Goal: Transaction & Acquisition: Purchase product/service

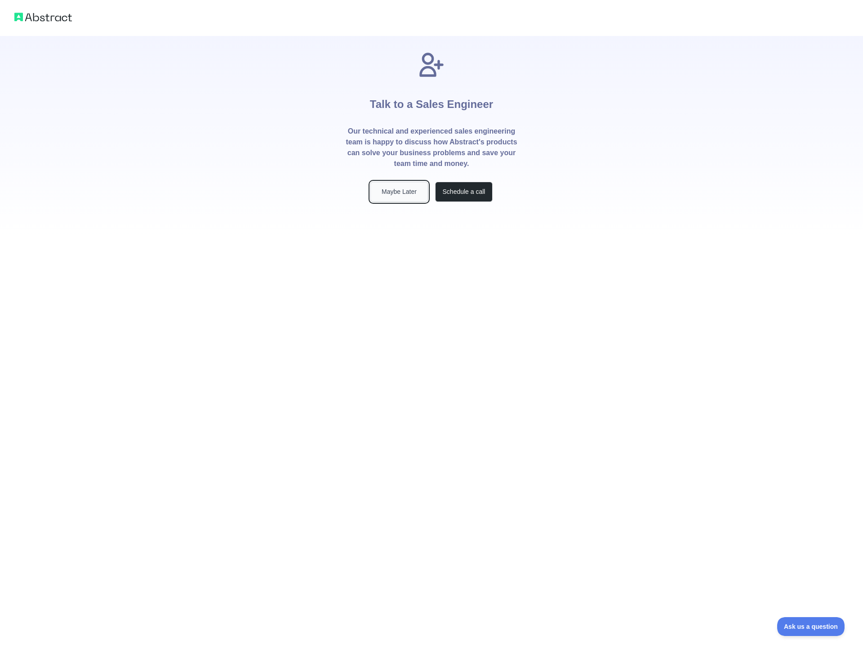
click at [401, 195] on button "Maybe Later" at bounding box center [399, 192] width 58 height 20
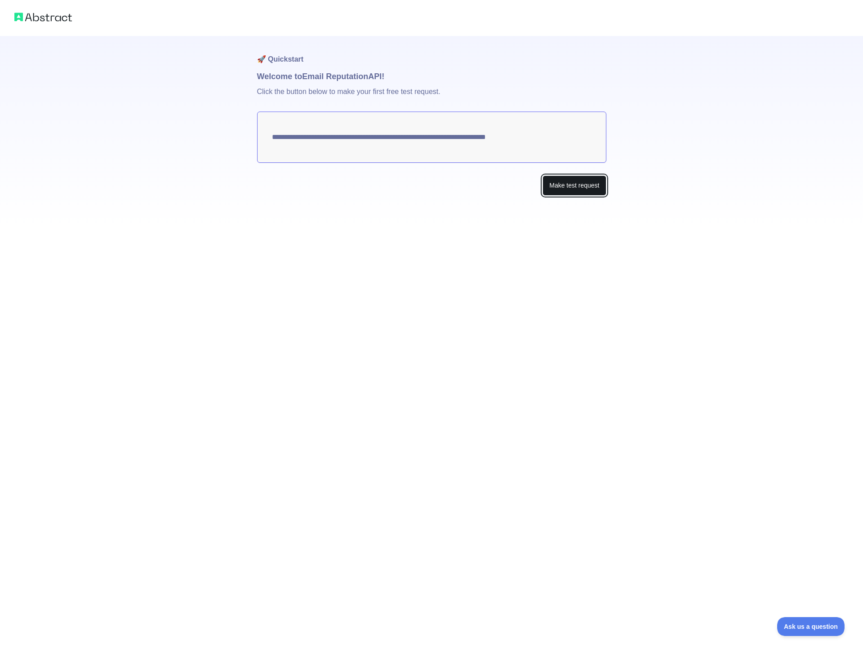
click at [582, 188] on button "Make test request" at bounding box center [574, 185] width 63 height 20
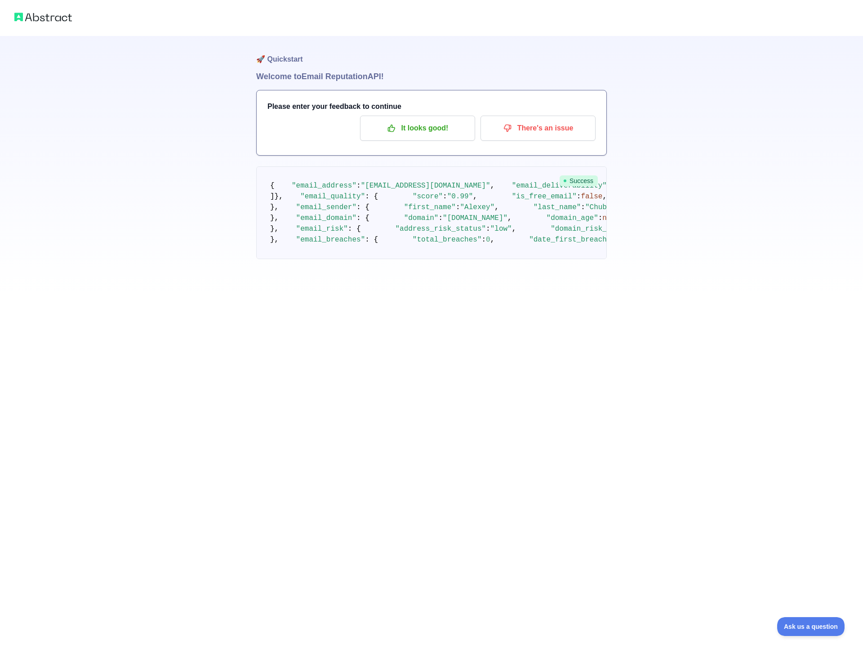
click at [269, 180] on pre "{ "email_address" : "alexey.chubatyuk@ledgerpeek.ch" , "email_deliverability" :…" at bounding box center [431, 212] width 351 height 93
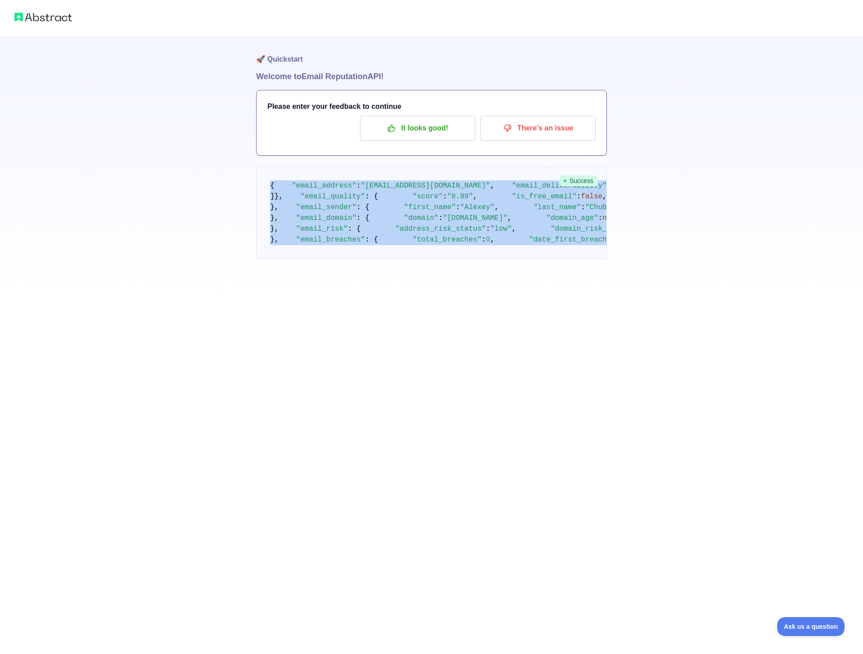
scroll to position [191, 0]
drag, startPoint x: 270, startPoint y: 183, endPoint x: 535, endPoint y: 650, distance: 537.2
click at [535, 650] on div "🚀 Quickstart Welcome to Email Reputation API! Please enter your feedback to con…" at bounding box center [431, 327] width 863 height 654
copy div "{ "email_address" : "alexey.chubatyuk@ledgerpeek.ch" , "email_deliverability" :…"
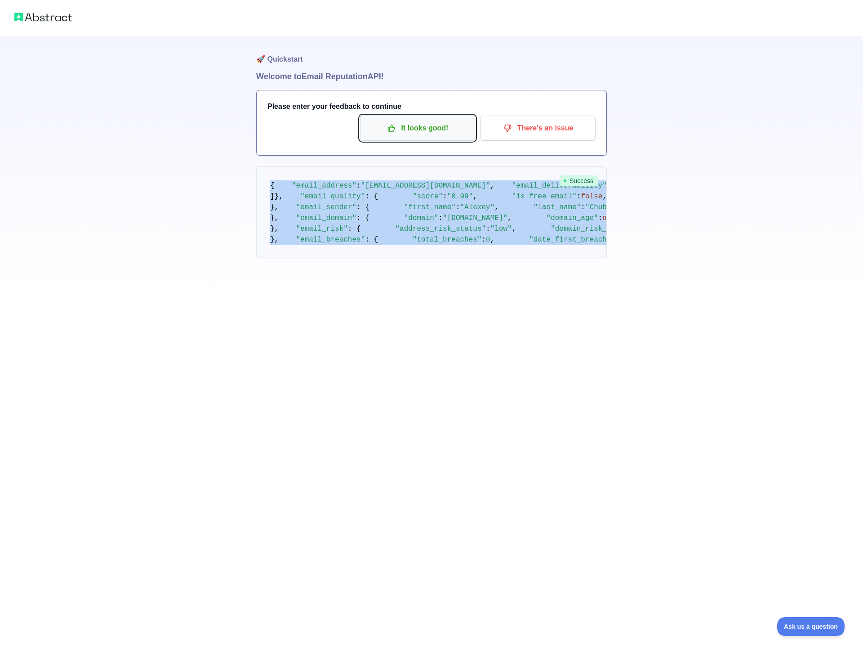
click at [414, 133] on p "It looks good!" at bounding box center [418, 127] width 102 height 15
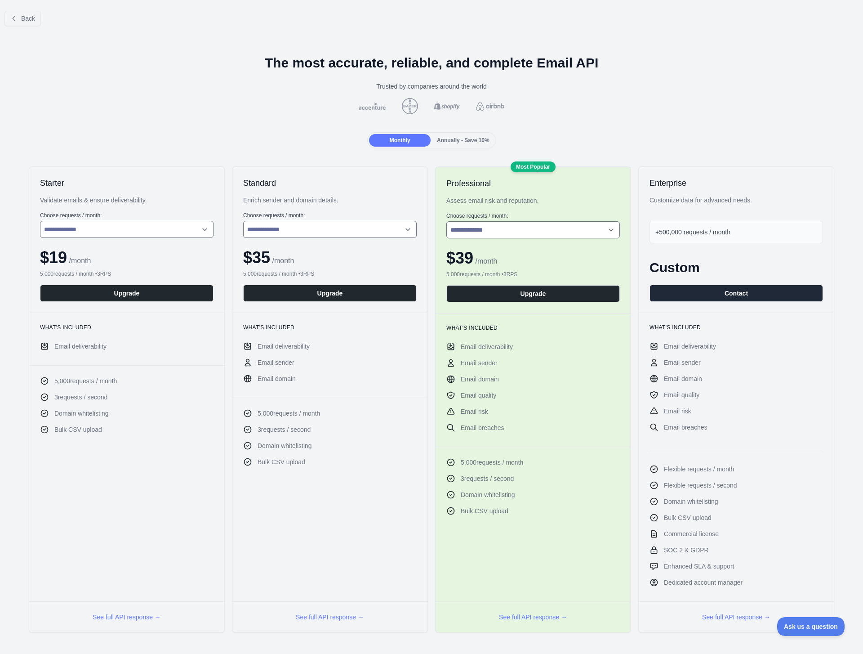
click at [235, 137] on div "Monthly Annually - Save 10%" at bounding box center [431, 140] width 849 height 16
click at [198, 227] on select "**********" at bounding box center [126, 229] width 173 height 17
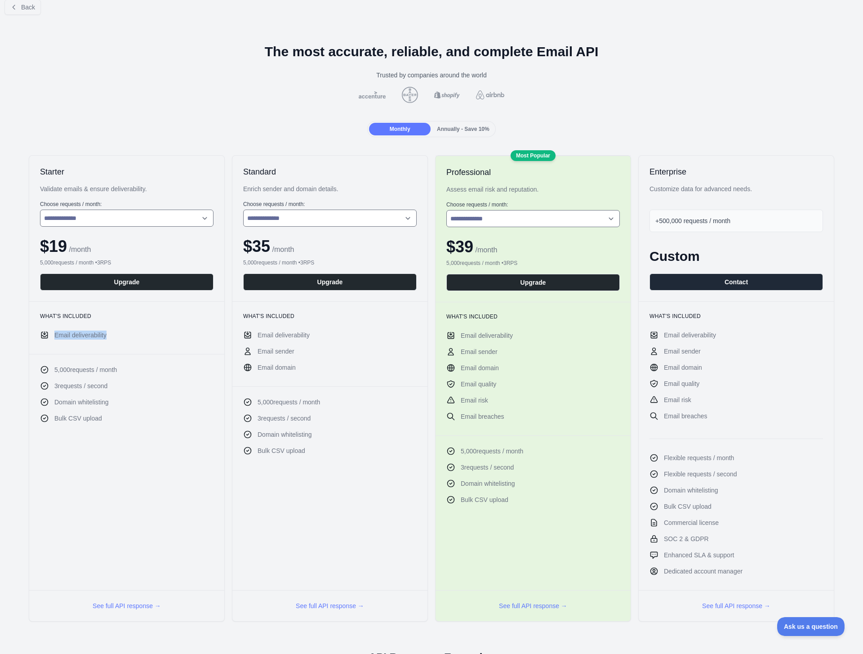
drag, startPoint x: 110, startPoint y: 336, endPoint x: 41, endPoint y: 336, distance: 69.2
click at [41, 336] on li "Email deliverability" at bounding box center [126, 334] width 173 height 9
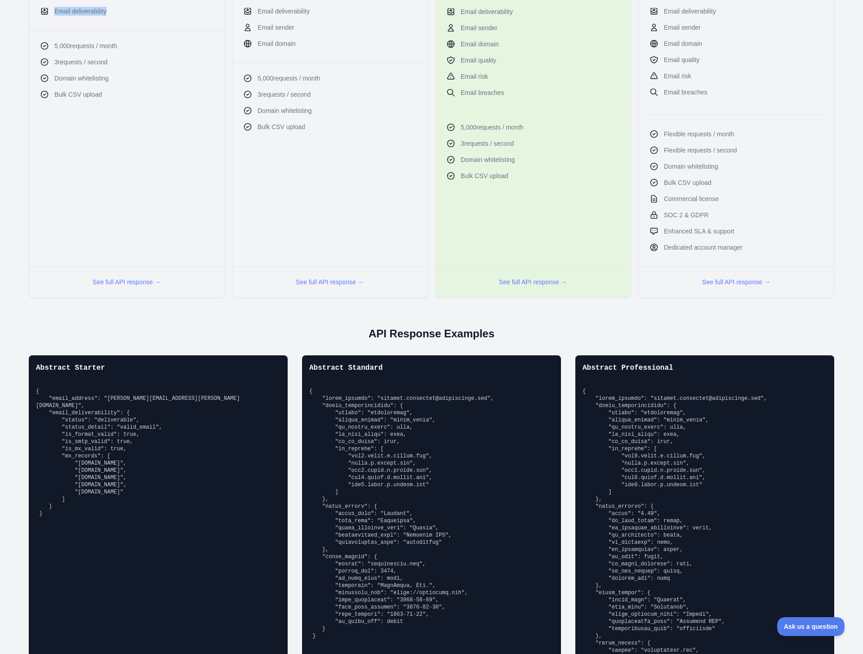
scroll to position [368, 0]
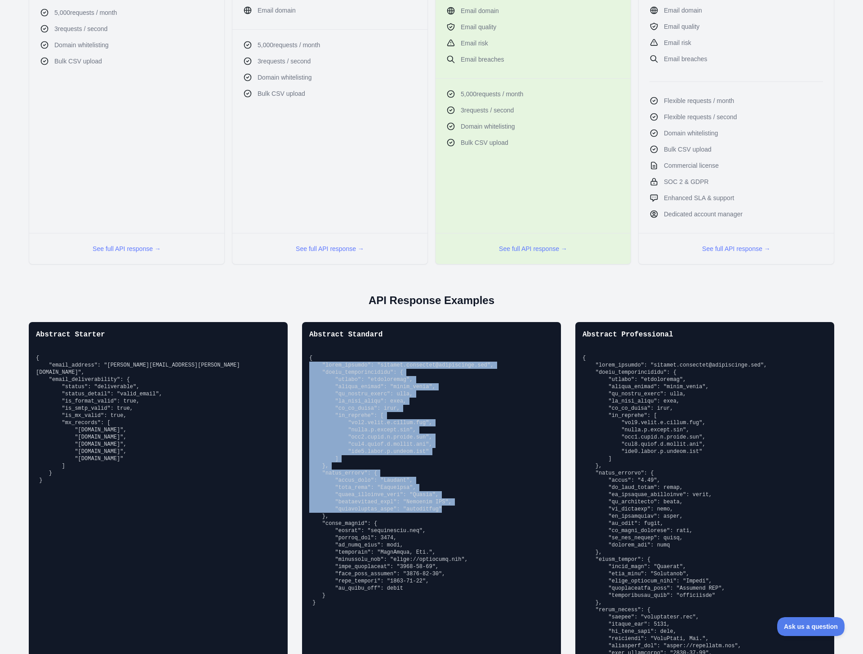
drag, startPoint x: 412, startPoint y: 489, endPoint x: 305, endPoint y: 368, distance: 162.1
click at [305, 368] on div "Abstract Standard" at bounding box center [431, 546] width 259 height 449
click at [480, 437] on pre at bounding box center [431, 480] width 245 height 252
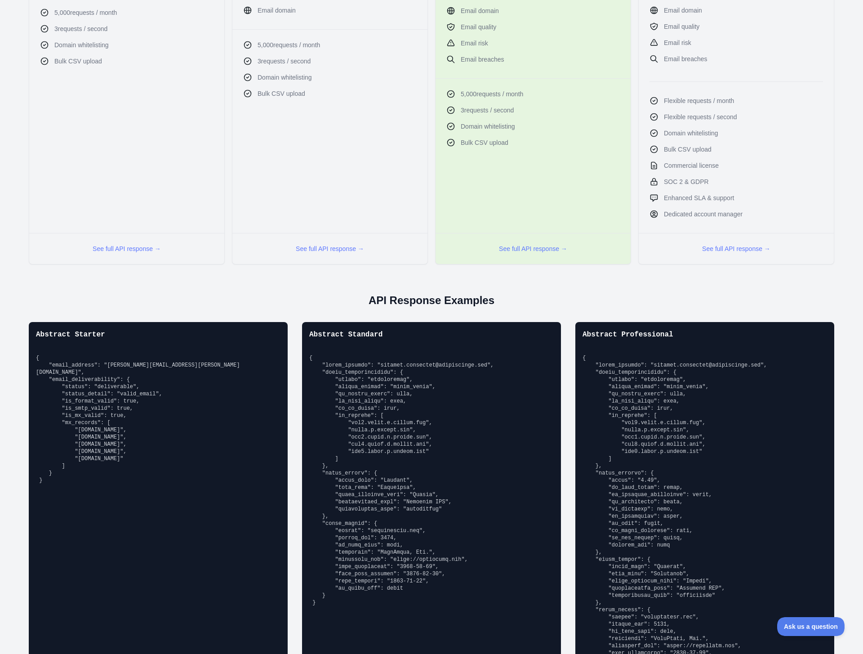
scroll to position [0, 0]
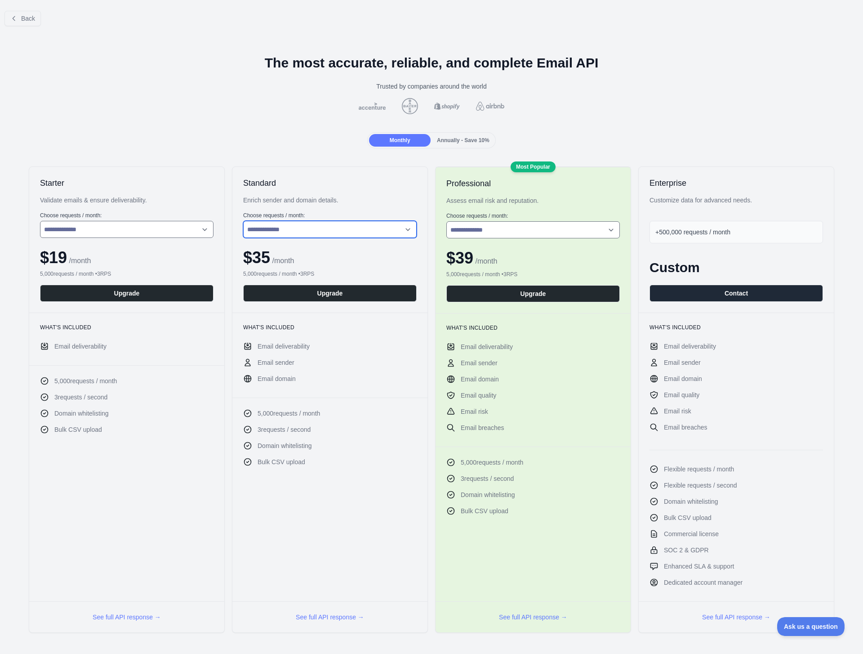
click at [329, 229] on select "**********" at bounding box center [329, 229] width 173 height 17
click at [338, 614] on button "See full API response →" at bounding box center [330, 616] width 68 height 9
click at [24, 15] on span "Back" at bounding box center [28, 18] width 14 height 7
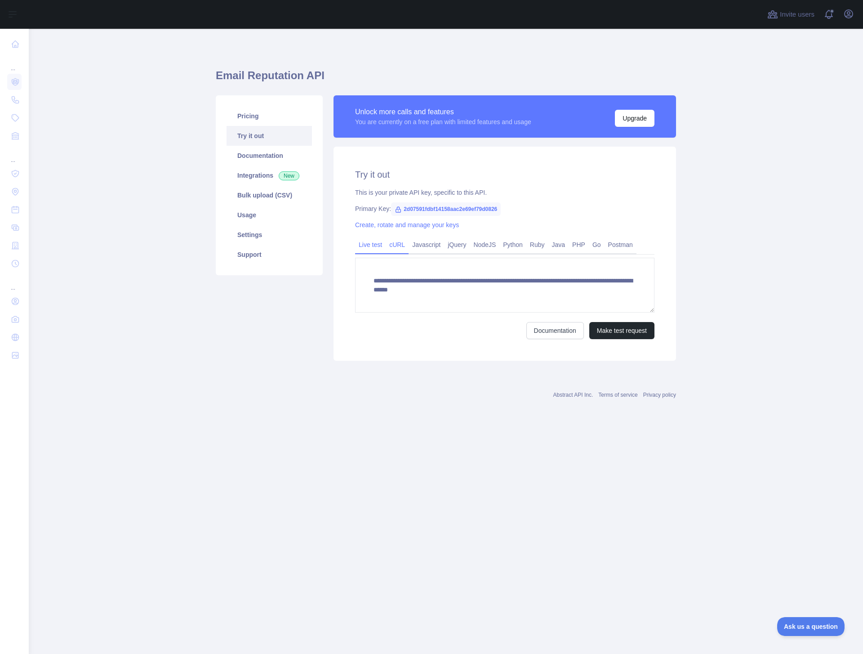
click at [396, 244] on link "cURL" at bounding box center [397, 244] width 23 height 14
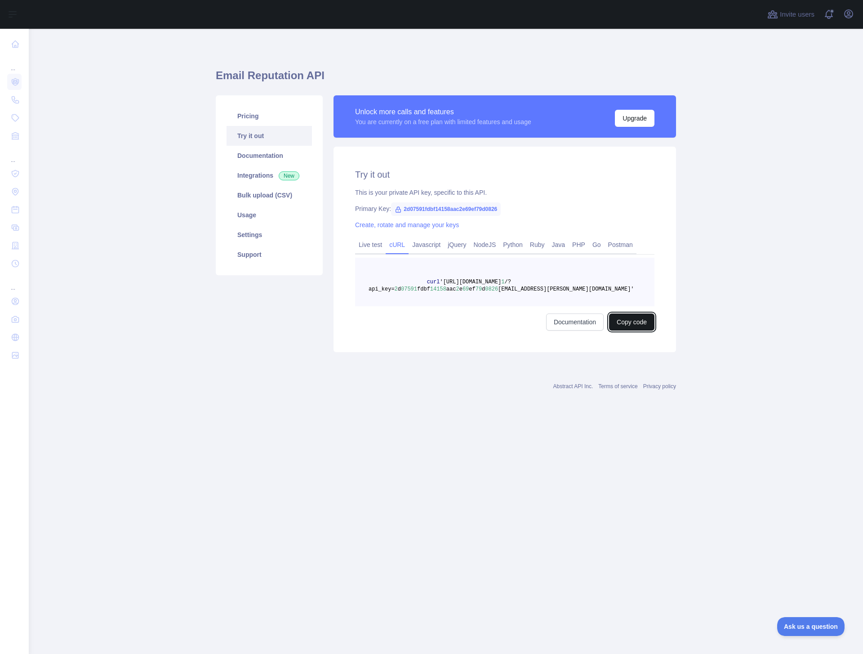
click at [622, 318] on button "Copy code" at bounding box center [631, 321] width 45 height 17
click at [585, 55] on div "Email Reputation API Pricing Try it out Documentation Integrations New Bulk upl…" at bounding box center [446, 207] width 460 height 314
click at [264, 221] on link "Usage" at bounding box center [269, 215] width 85 height 20
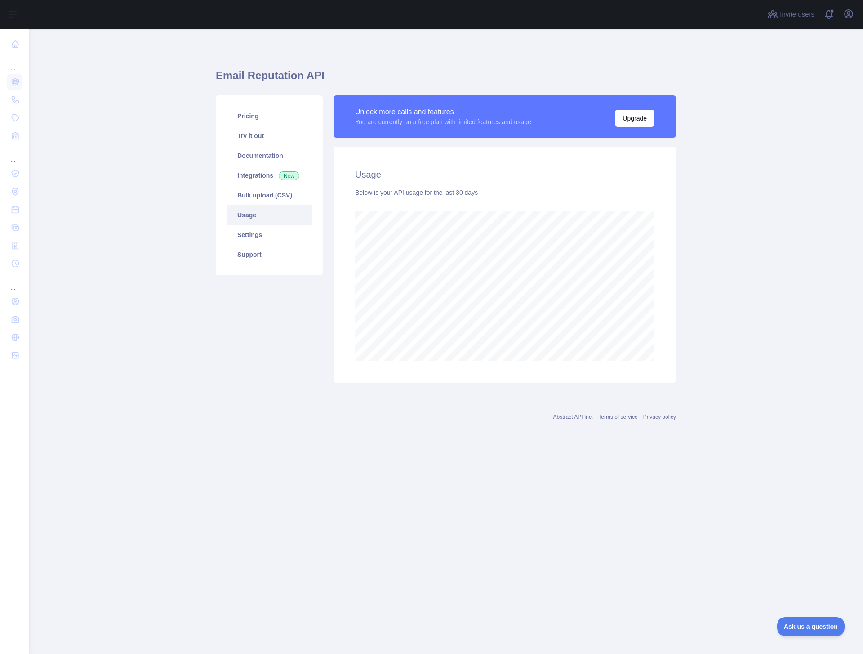
scroll to position [625, 834]
click at [262, 119] on link "Pricing" at bounding box center [269, 116] width 85 height 20
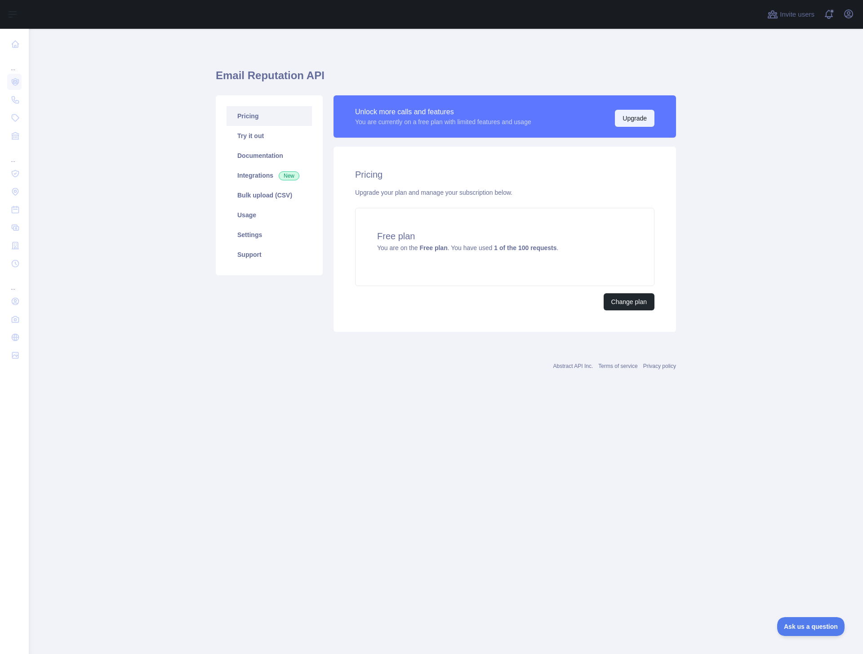
click at [623, 120] on button "Upgrade" at bounding box center [635, 118] width 40 height 17
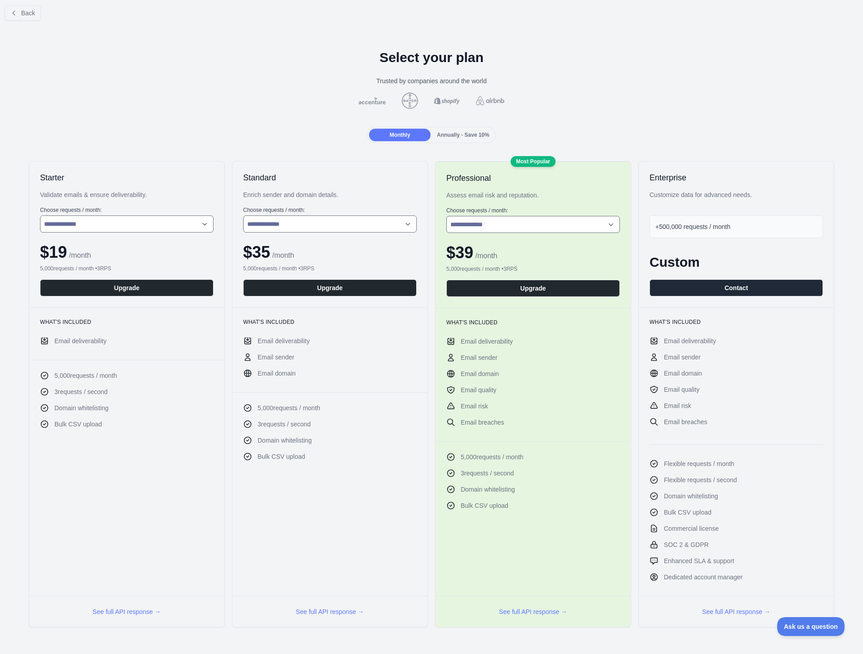
scroll to position [11, 0]
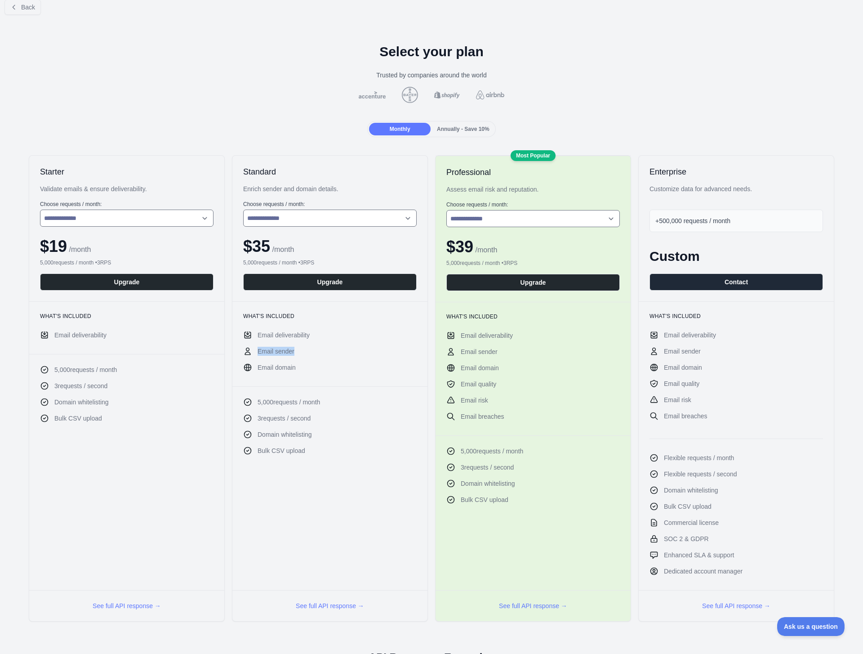
drag, startPoint x: 258, startPoint y: 351, endPoint x: 295, endPoint y: 351, distance: 37.3
click at [295, 351] on li "Email sender" at bounding box center [329, 351] width 173 height 9
click at [316, 276] on button "Upgrade" at bounding box center [329, 281] width 173 height 17
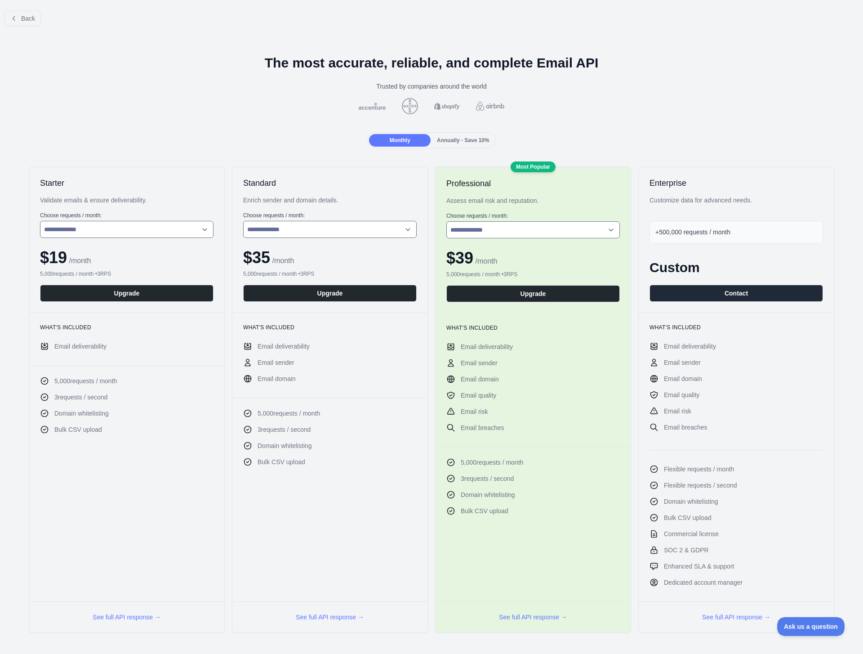
click at [463, 136] on div "Annually - Save 10%" at bounding box center [463, 140] width 62 height 13
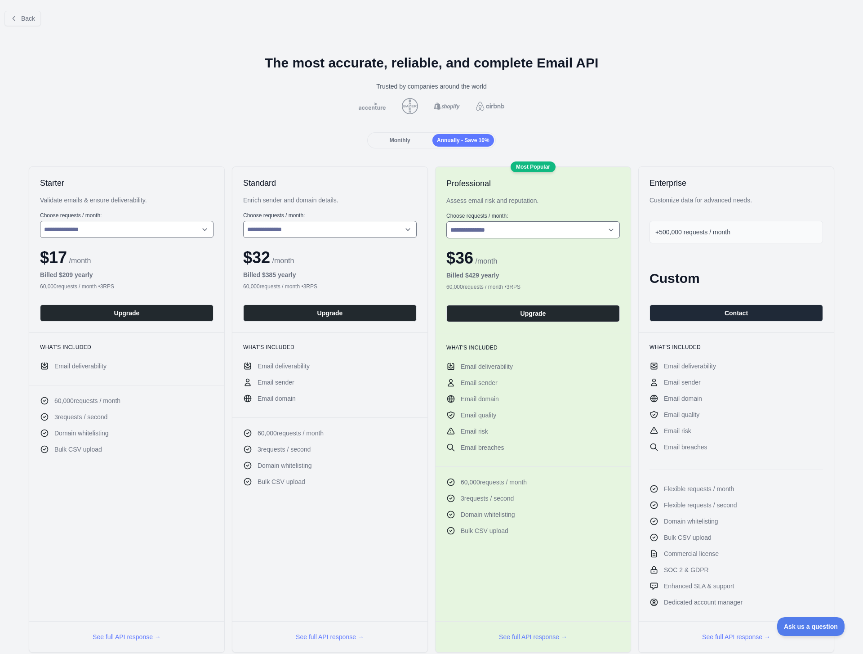
click at [405, 137] on span "Monthly" at bounding box center [400, 140] width 21 height 6
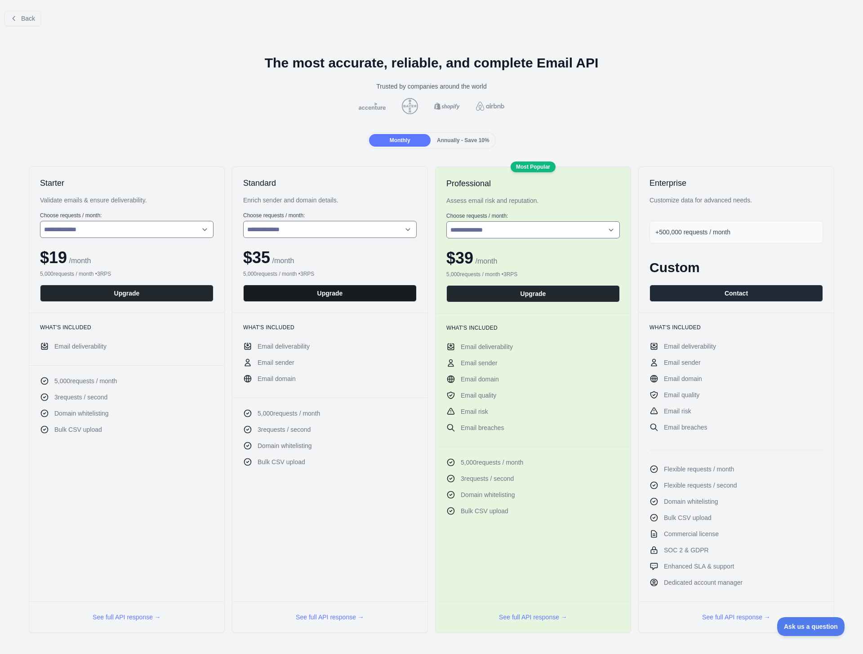
click at [350, 293] on button "Upgrade" at bounding box center [329, 293] width 173 height 17
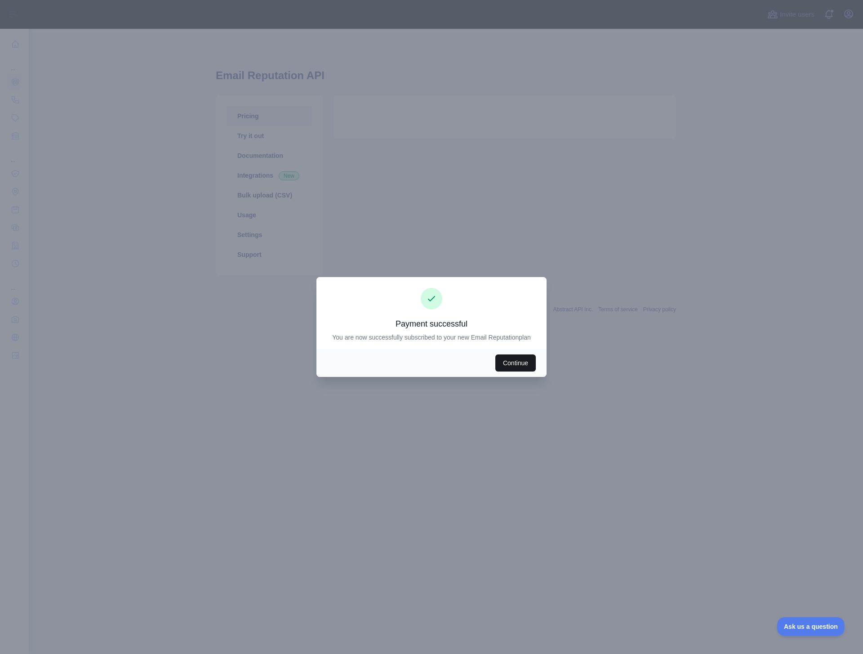
click at [514, 365] on button "Continue" at bounding box center [515, 362] width 40 height 17
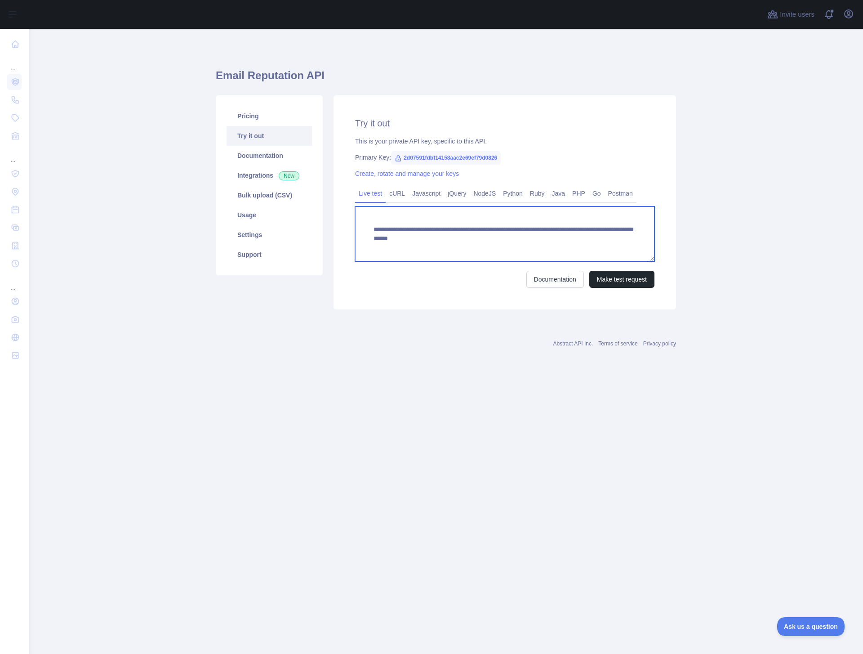
drag, startPoint x: 400, startPoint y: 238, endPoint x: 512, endPoint y: 238, distance: 111.0
click at [512, 238] on textarea "**********" at bounding box center [504, 233] width 299 height 55
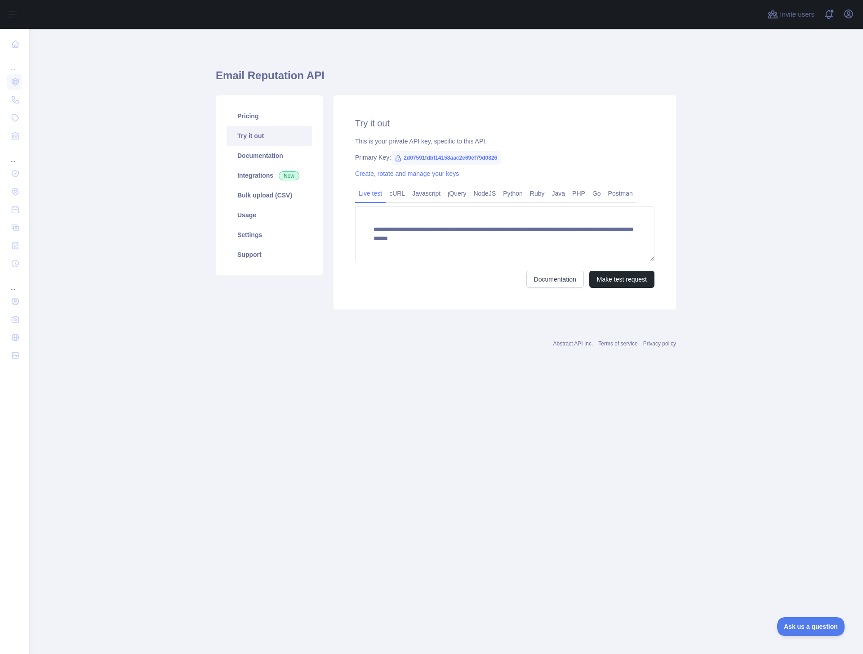
click at [477, 315] on div "**********" at bounding box center [446, 185] width 460 height 271
click at [399, 197] on link "cURL" at bounding box center [397, 193] width 23 height 14
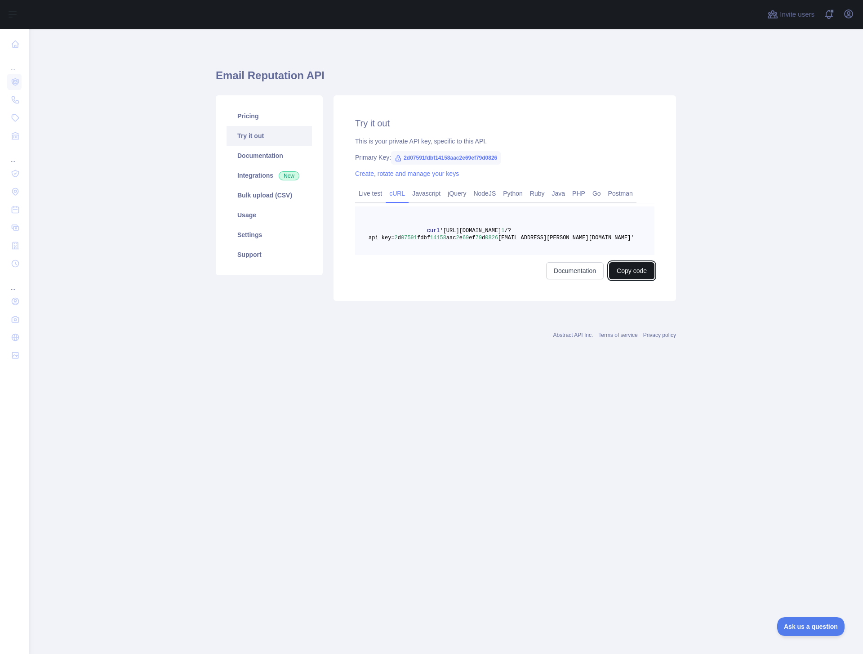
click at [643, 274] on button "Copy code" at bounding box center [631, 270] width 45 height 17
click at [485, 156] on span "2d07591fdbf14158aac2e69ef79d0826" at bounding box center [446, 157] width 110 height 13
click at [485, 155] on span "2d07591fdbf14158aac2e69ef79d0826" at bounding box center [446, 157] width 110 height 13
click at [484, 156] on span "2d07591fdbf14158aac2e69ef79d0826" at bounding box center [446, 157] width 110 height 13
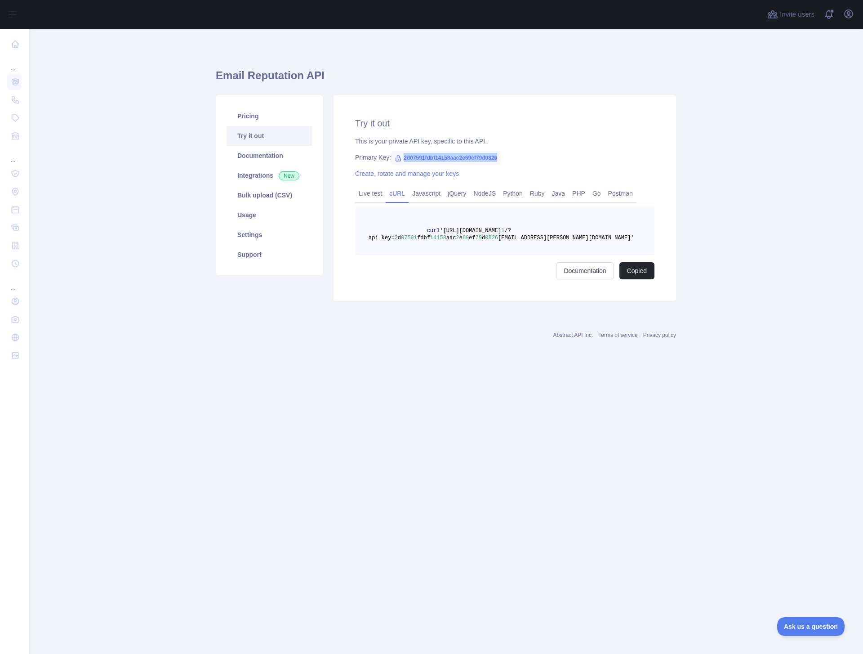
click at [484, 156] on span "2d07591fdbf14158aac2e69ef79d0826" at bounding box center [446, 157] width 110 height 13
click at [262, 212] on link "Usage" at bounding box center [269, 215] width 85 height 20
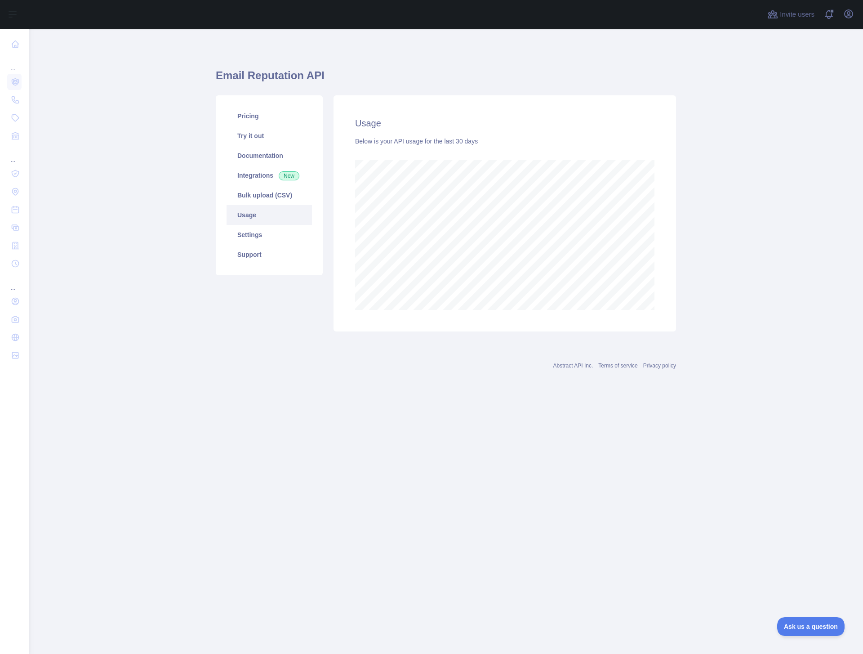
scroll to position [625, 834]
click at [370, 357] on div "Abstract API Inc. Terms of service Privacy policy" at bounding box center [446, 360] width 460 height 32
click at [273, 186] on link "Bulk upload (CSV)" at bounding box center [269, 195] width 85 height 20
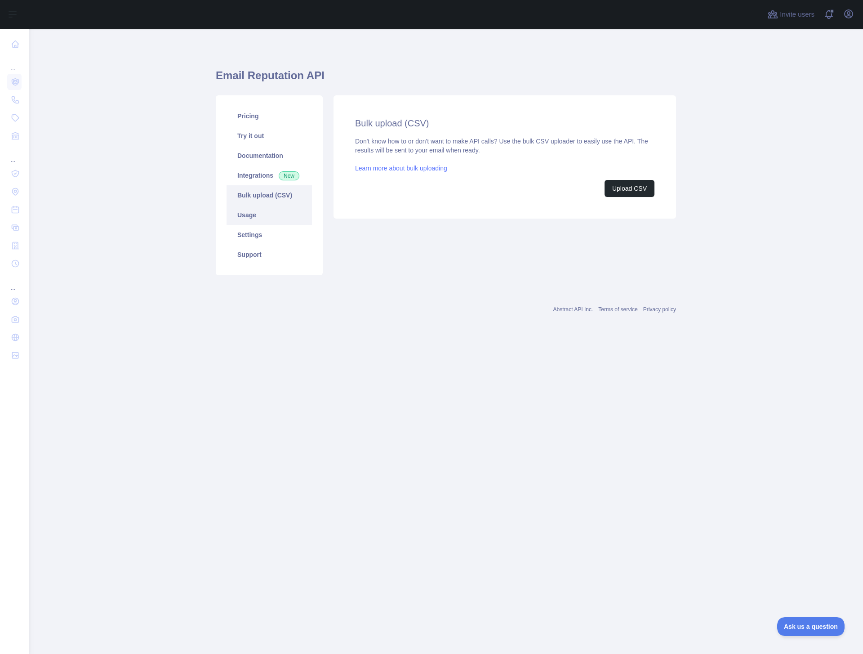
click at [270, 212] on link "Usage" at bounding box center [269, 215] width 85 height 20
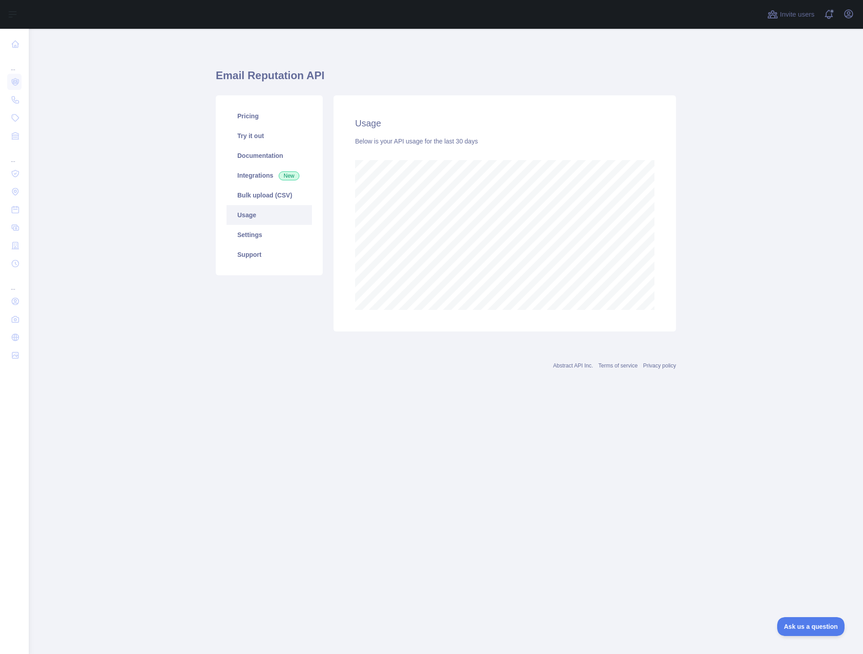
scroll to position [625, 834]
click at [263, 113] on link "Pricing" at bounding box center [269, 116] width 85 height 20
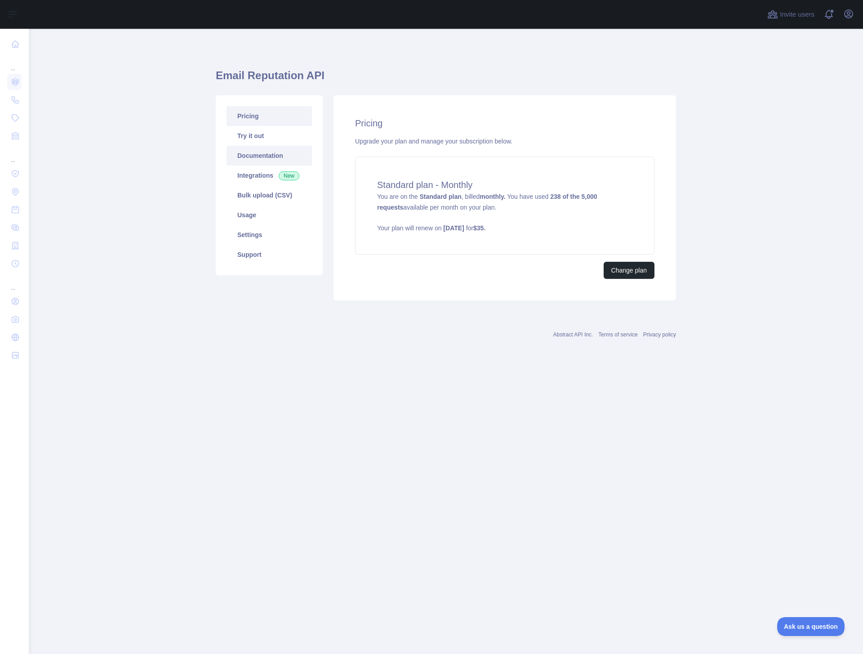
click at [274, 156] on link "Documentation" at bounding box center [269, 156] width 85 height 20
